Goal: Information Seeking & Learning: Check status

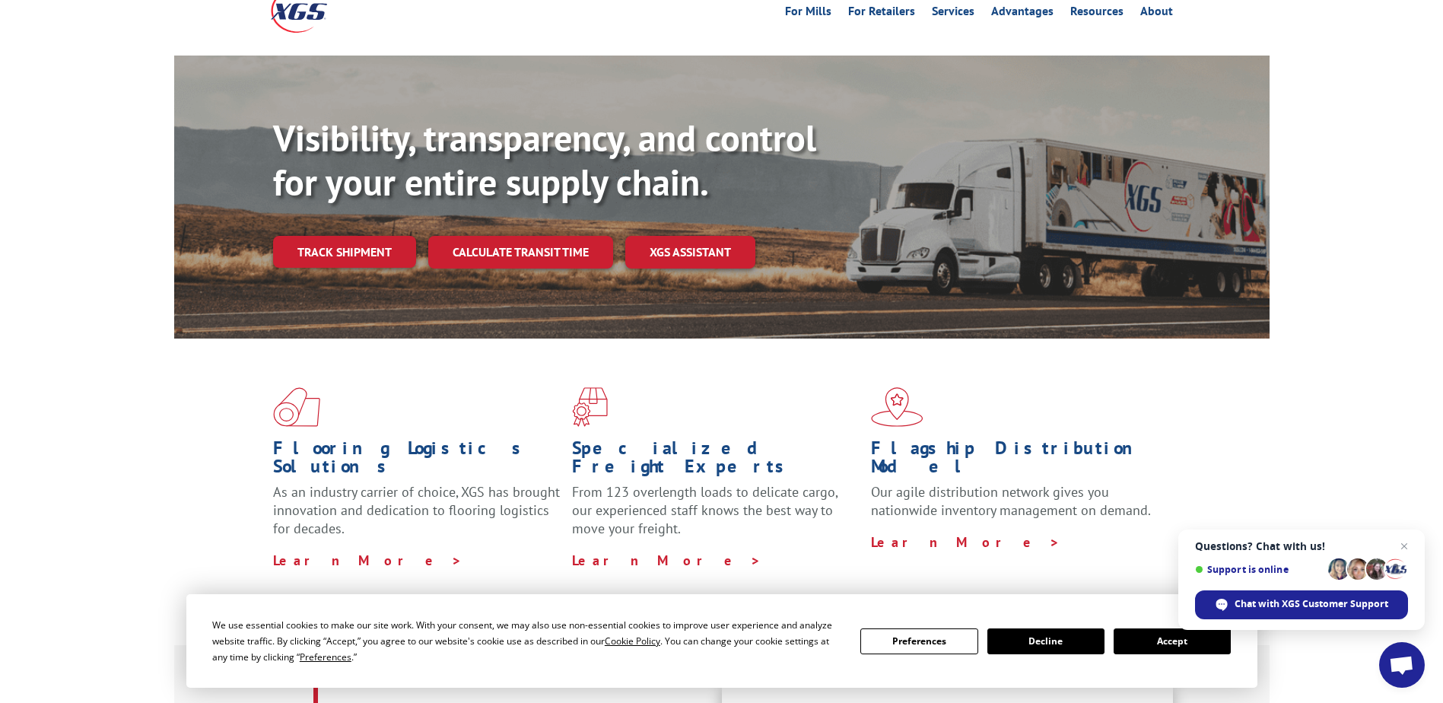
scroll to position [62, 0]
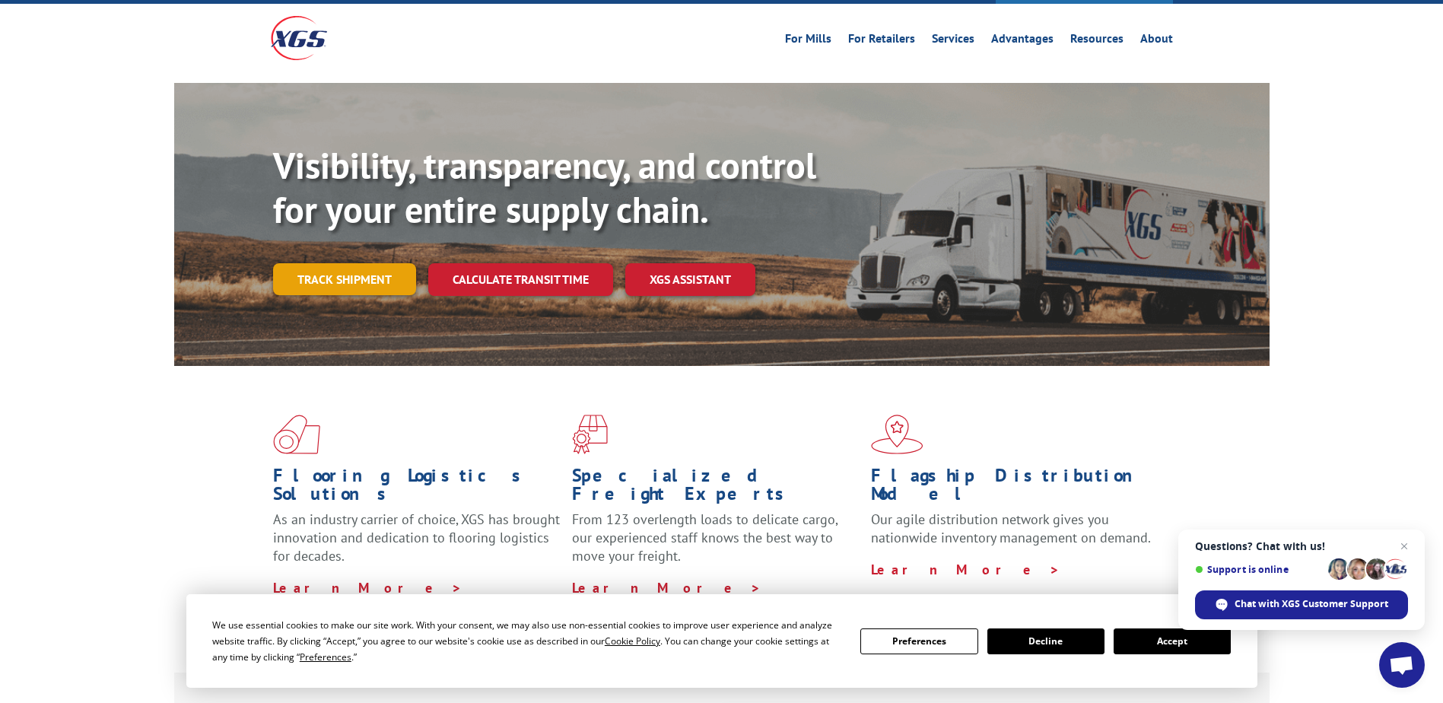
click at [336, 263] on link "Track shipment" at bounding box center [344, 279] width 143 height 32
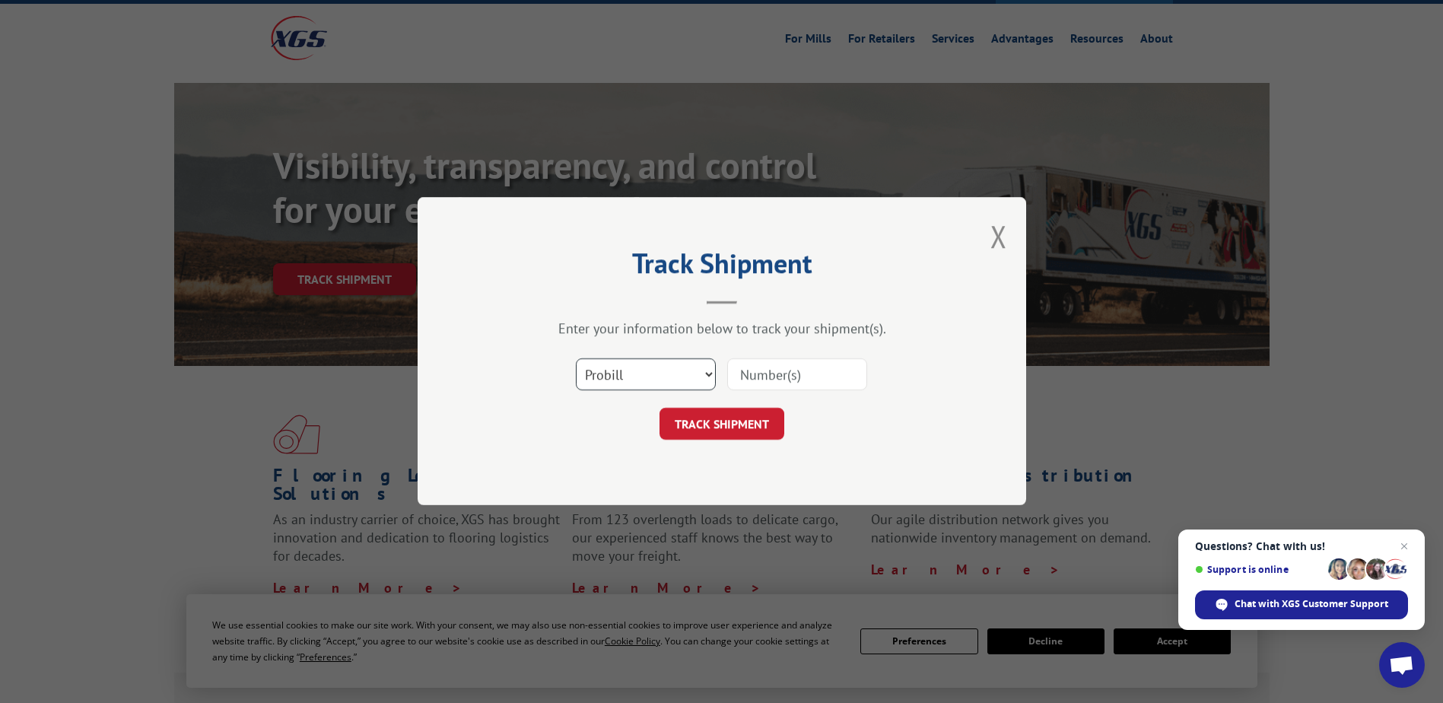
click at [710, 372] on select "Select category... Probill BOL PO" at bounding box center [646, 375] width 140 height 32
select select "bol"
click at [576, 359] on select "Select category... Probill BOL PO" at bounding box center [646, 375] width 140 height 32
click at [746, 373] on input at bounding box center [797, 375] width 140 height 32
type input "2834598"
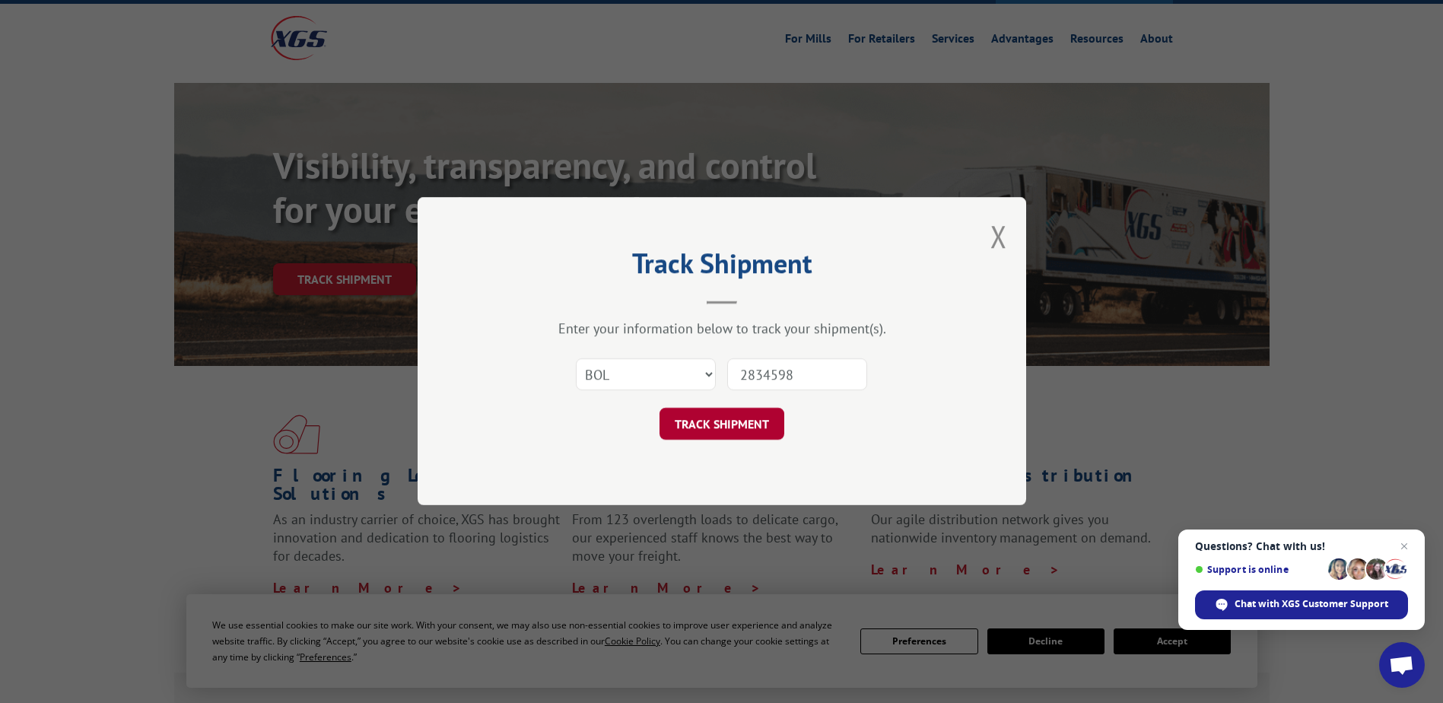
click at [724, 424] on button "TRACK SHIPMENT" at bounding box center [722, 425] width 125 height 32
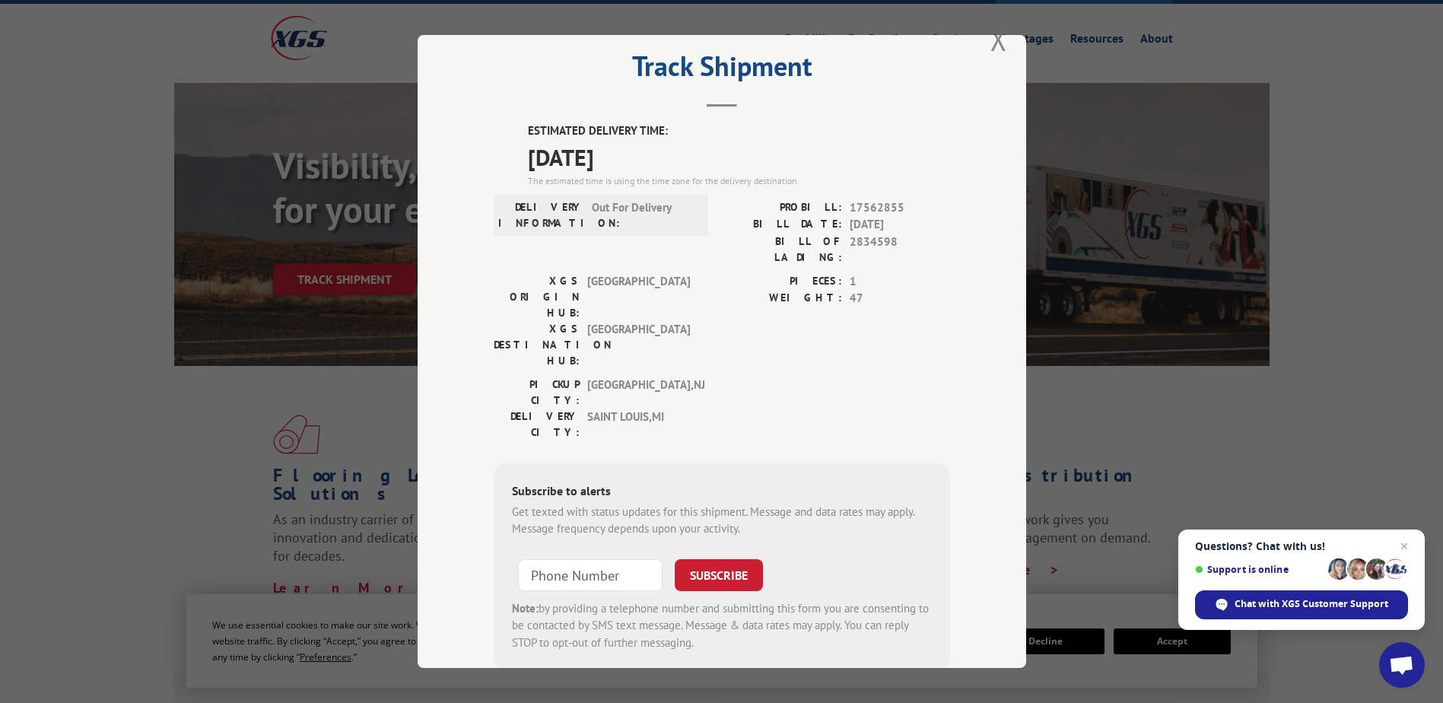
scroll to position [0, 0]
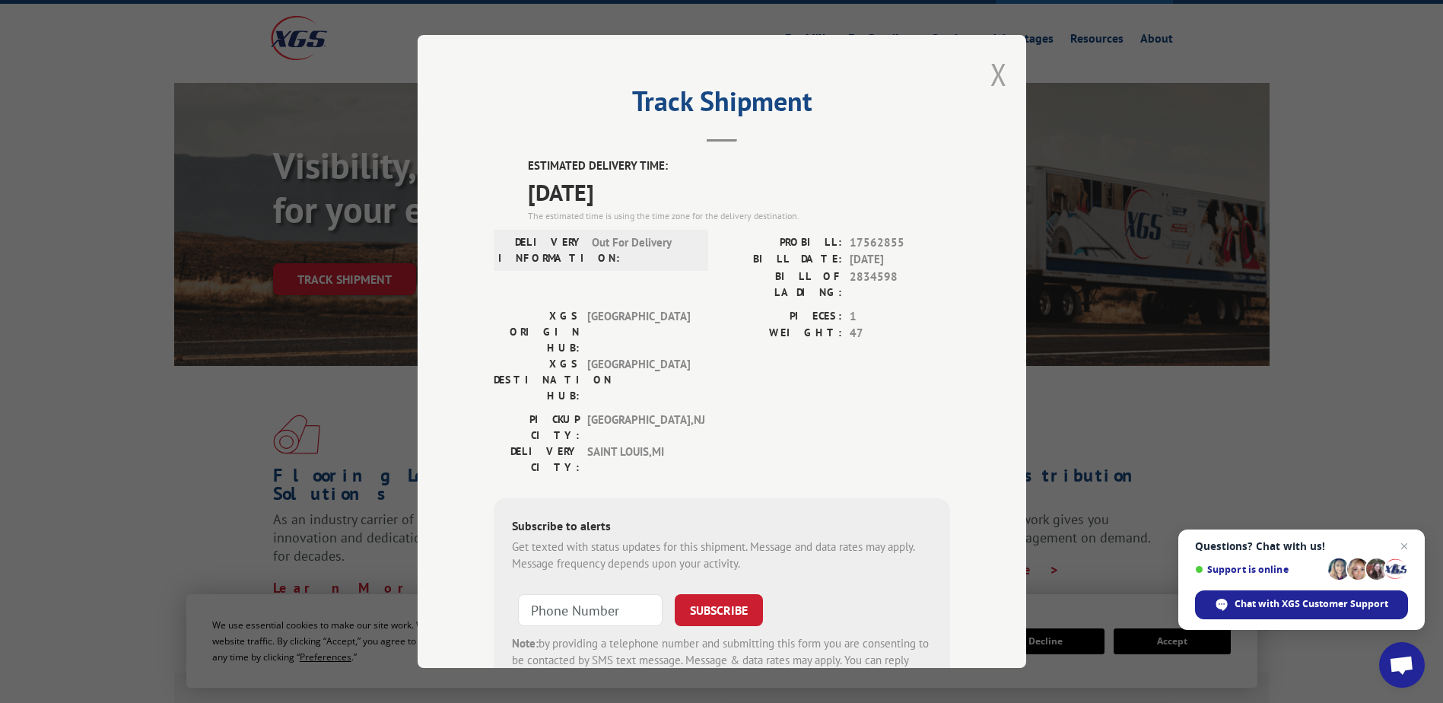
click at [991, 72] on button "Close modal" at bounding box center [999, 74] width 17 height 40
